Goal: Information Seeking & Learning: Check status

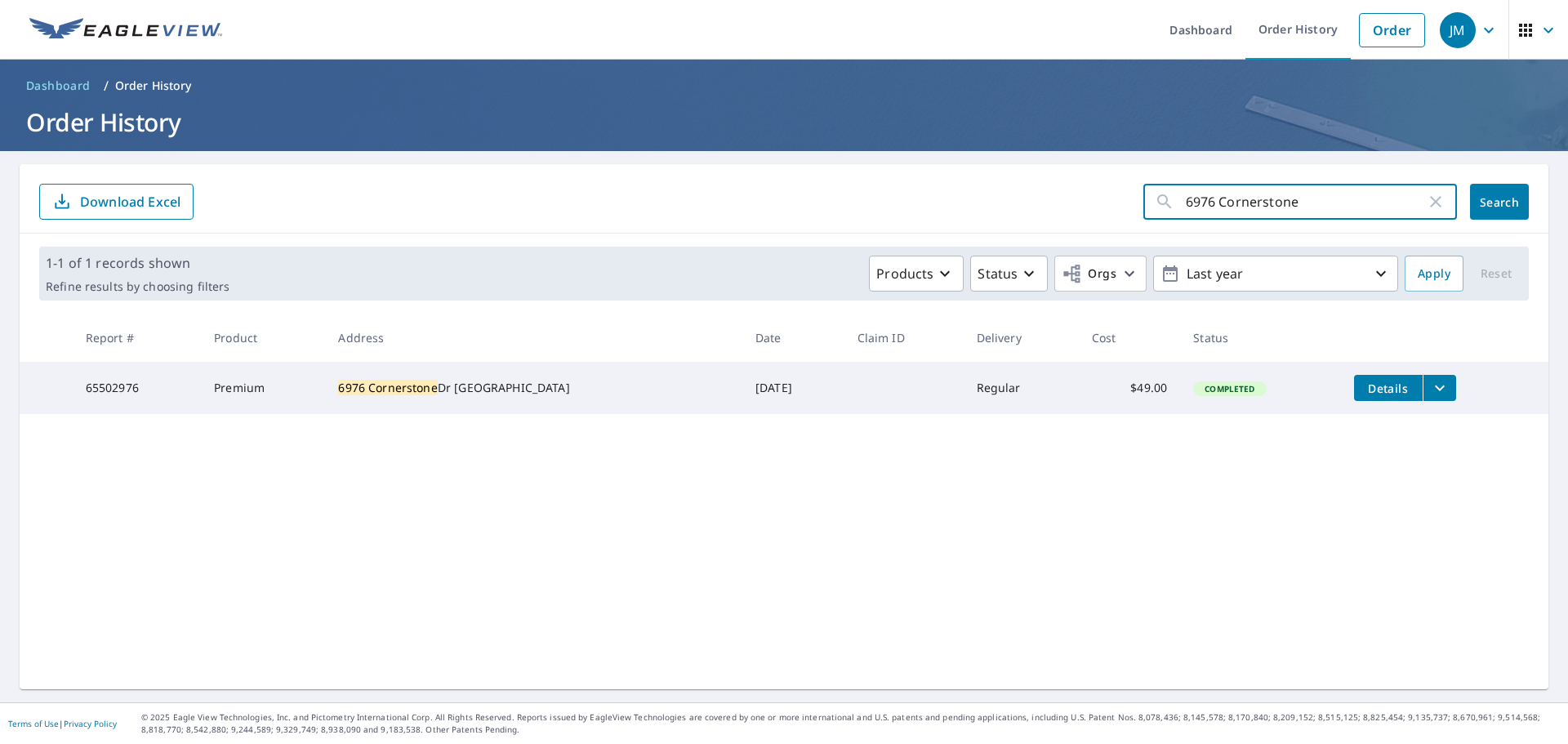
drag, startPoint x: 1309, startPoint y: 202, endPoint x: 946, endPoint y: 227, distance: 363.9
click at [949, 228] on div "6976 Cornerstone ​ Search Download Excel" at bounding box center [784, 199] width 1529 height 69
paste input "1926 E [GEOGRAPHIC_DATA]"
type input "1926 E [GEOGRAPHIC_DATA]"
click button "Search" at bounding box center [1499, 201] width 58 height 36
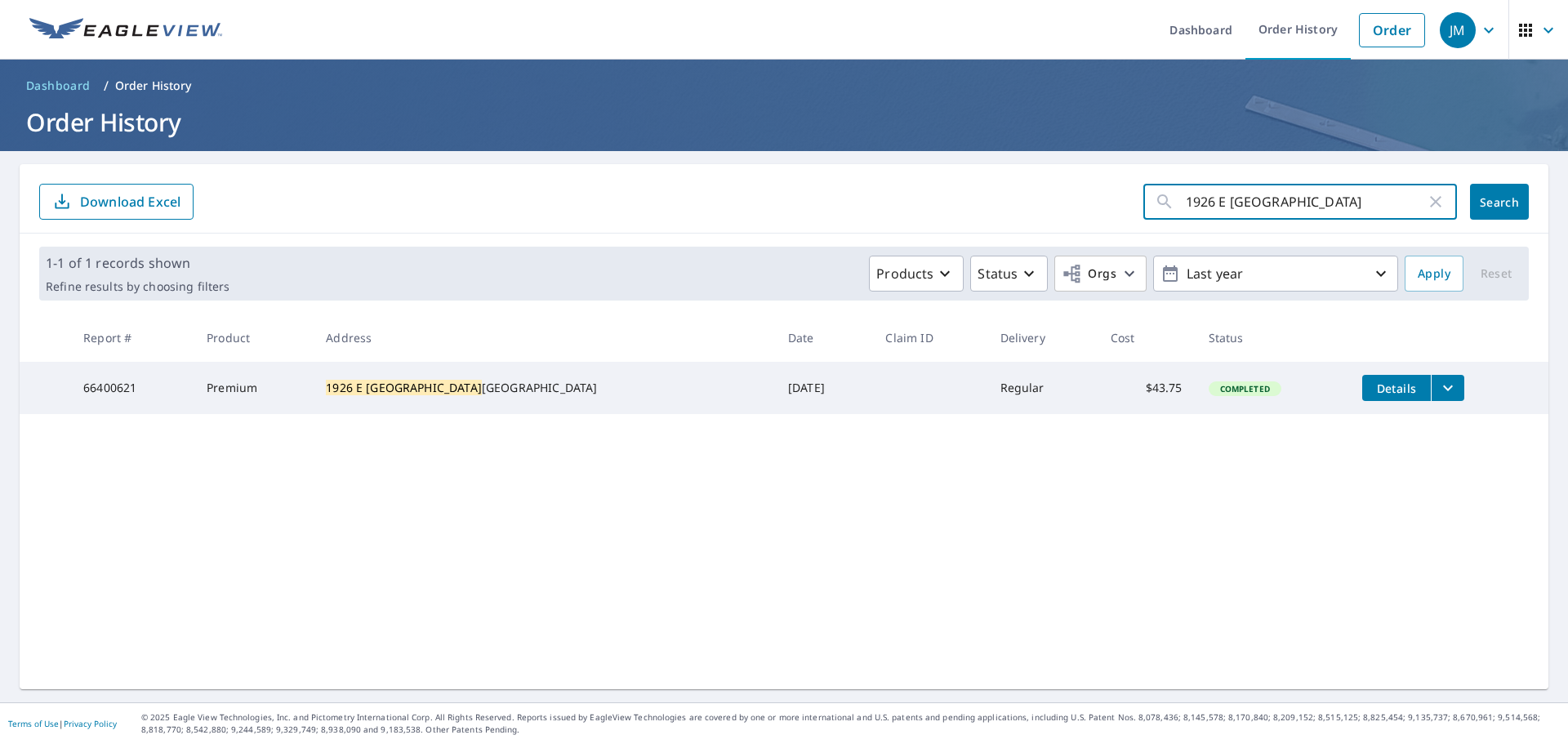
drag, startPoint x: 1275, startPoint y: 204, endPoint x: 975, endPoint y: 225, distance: 300.7
click at [977, 225] on div "1926 E Clinton ​ Search Download Excel" at bounding box center [784, 199] width 1529 height 69
paste input "2862 Packard"
type input "2862 Packard"
click button "Search" at bounding box center [1499, 201] width 58 height 36
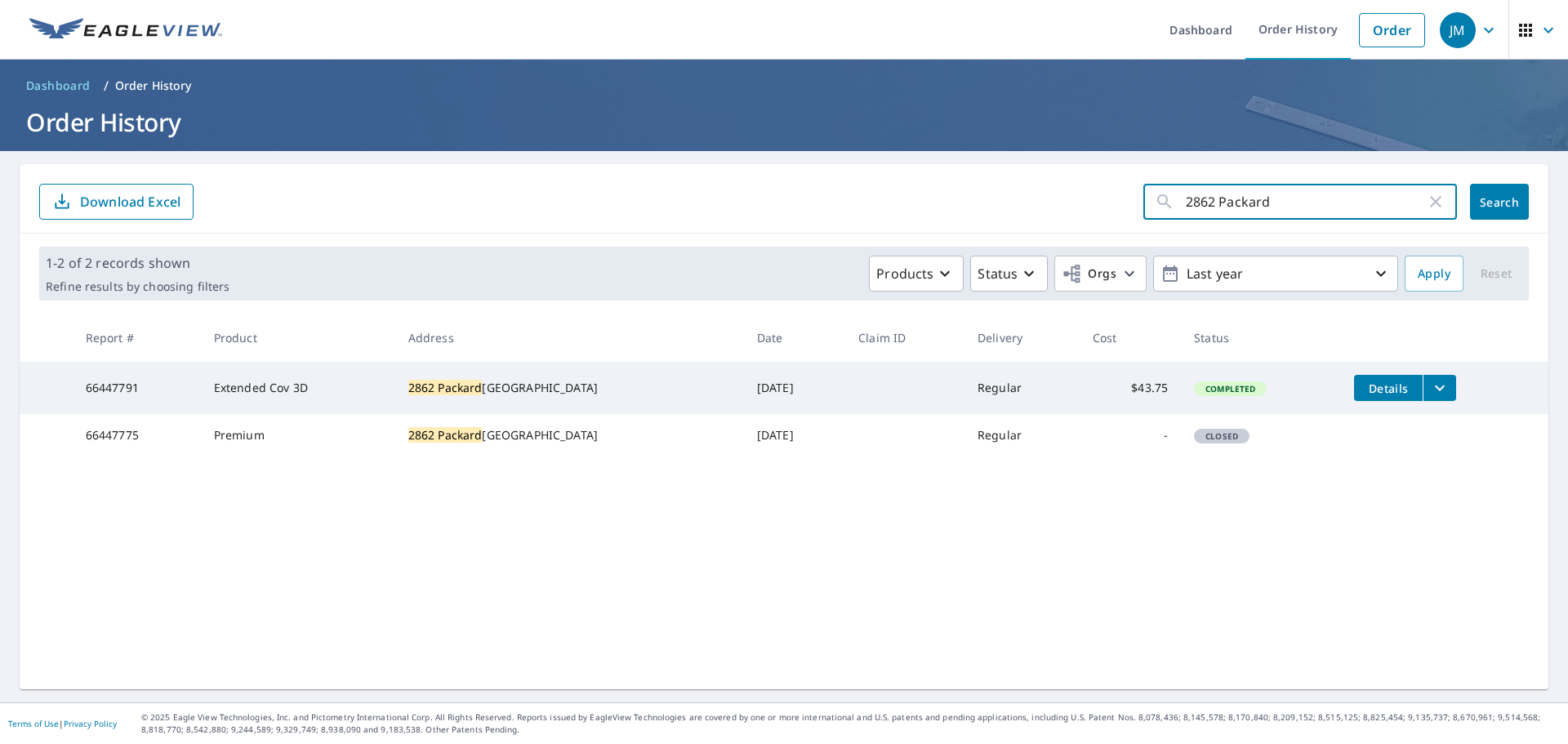
drag, startPoint x: 1283, startPoint y: 200, endPoint x: 883, endPoint y: 246, distance: 402.6
click at [883, 246] on div "2862 Packard ​ Search Download Excel 1-2 of 2 records shown Refine results by c…" at bounding box center [784, 427] width 1529 height 525
paste input "1229 [PERSON_NAME]"
type input "1229 [PERSON_NAME]"
click button "Search" at bounding box center [1499, 201] width 58 height 36
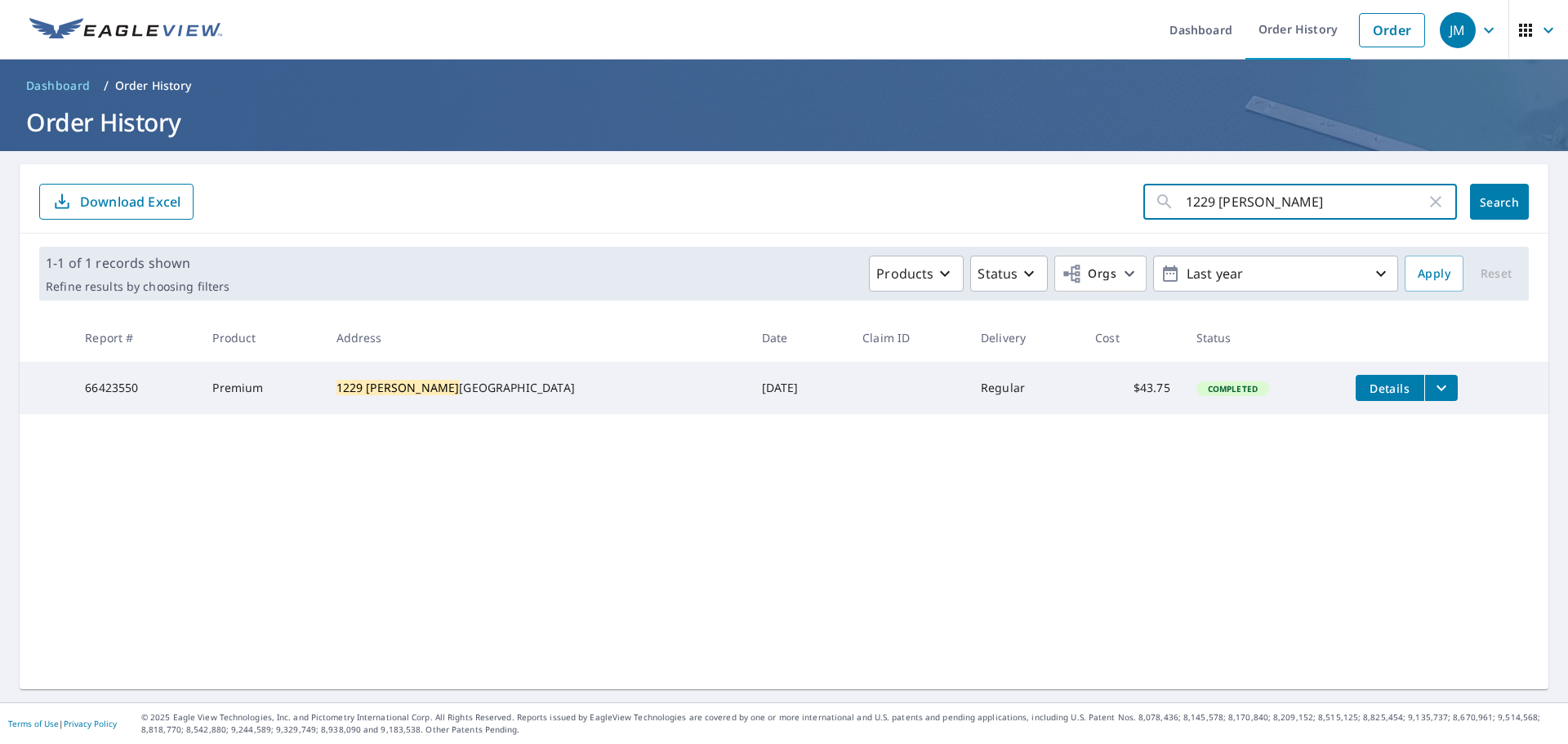
drag, startPoint x: 1268, startPoint y: 203, endPoint x: 854, endPoint y: 229, distance: 414.8
click at [857, 230] on div "1229 [PERSON_NAME] ​ Search Download Excel" at bounding box center [784, 199] width 1529 height 69
paste input "8738 [GEOGRAPHIC_DATA]"
type input "8738 [GEOGRAPHIC_DATA]"
click button "Search" at bounding box center [1499, 201] width 58 height 36
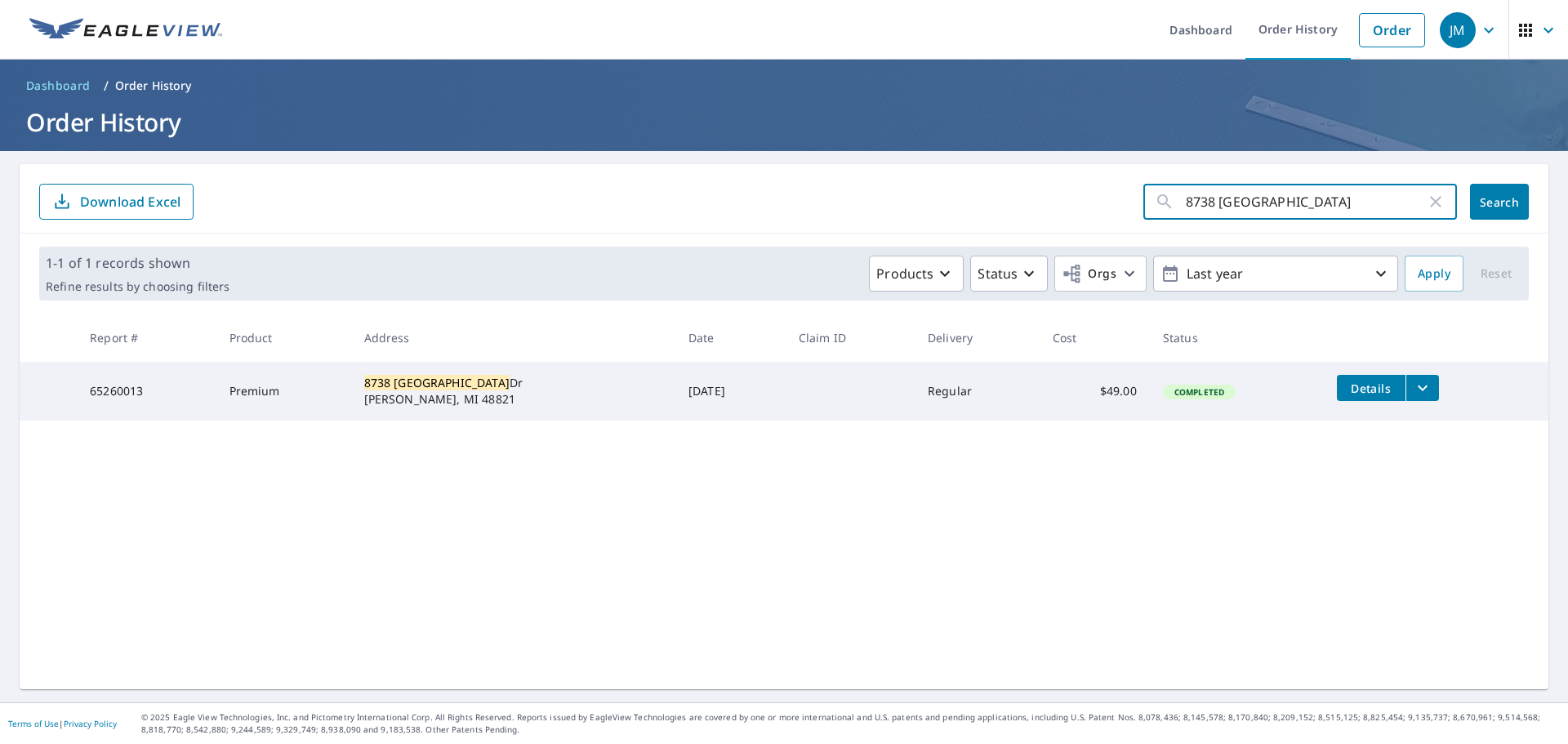
drag, startPoint x: 1304, startPoint y: 205, endPoint x: 845, endPoint y: 223, distance: 459.4
click at [845, 223] on div "8738 Jacaranda ​ Search Download Excel" at bounding box center [784, 199] width 1529 height 69
paste input "5981 Bluestem"
type input "5981 Bluestem"
click button "Search" at bounding box center [1499, 201] width 58 height 36
